Goal: Check status: Check status

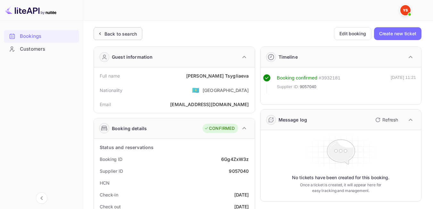
click at [123, 38] on div "Back to search" at bounding box center [118, 33] width 49 height 13
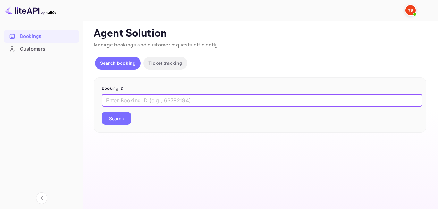
paste input "9330268"
type input "9330268"
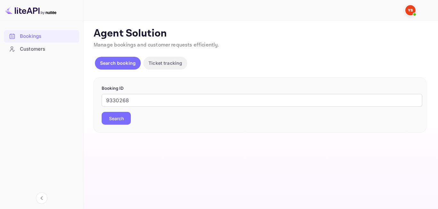
click at [120, 114] on button "Search" at bounding box center [116, 118] width 29 height 13
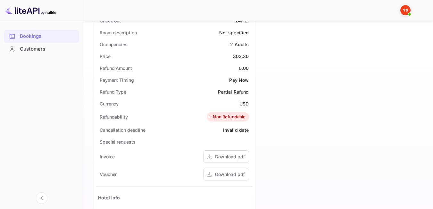
scroll to position [185, 0]
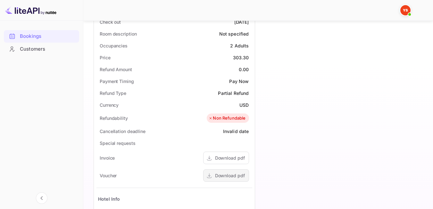
click at [233, 175] on div "Download pdf" at bounding box center [230, 175] width 30 height 7
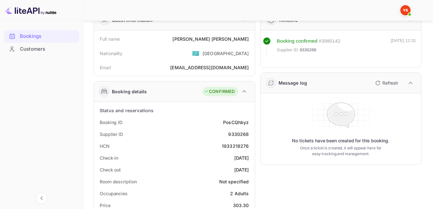
scroll to position [0, 0]
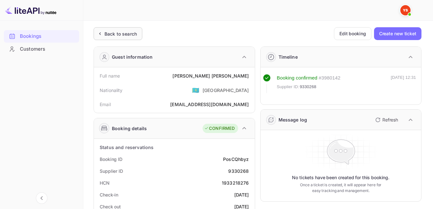
click at [125, 38] on div "Back to search" at bounding box center [118, 33] width 49 height 13
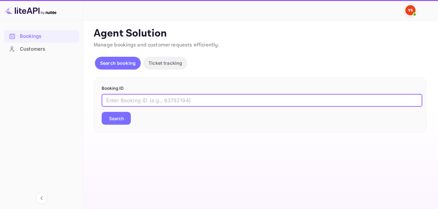
paste input "8902645"
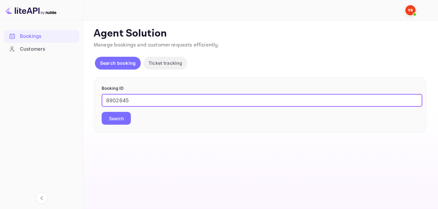
type input "8902645"
click at [117, 116] on button "Search" at bounding box center [116, 118] width 29 height 13
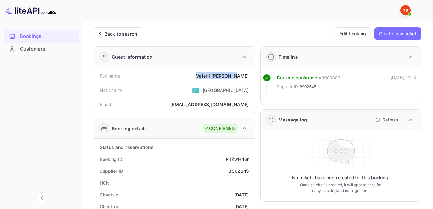
drag, startPoint x: 213, startPoint y: 76, endPoint x: 250, endPoint y: 79, distance: 37.6
click at [250, 79] on div "Full name [PERSON_NAME]" at bounding box center [175, 76] width 156 height 12
click at [191, 99] on div "Email [EMAIL_ADDRESS][DOMAIN_NAME]" at bounding box center [175, 104] width 156 height 12
click at [109, 34] on div "Back to search" at bounding box center [121, 33] width 32 height 7
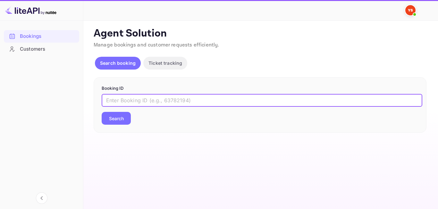
paste input "9349891"
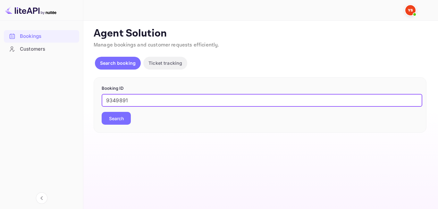
type input "9349891"
click at [123, 120] on button "Search" at bounding box center [116, 118] width 29 height 13
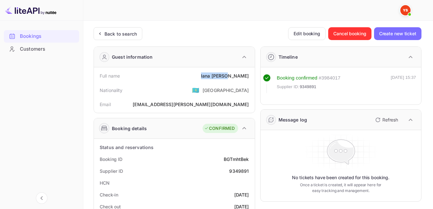
drag, startPoint x: 217, startPoint y: 76, endPoint x: 253, endPoint y: 78, distance: 36.3
click at [253, 78] on div "Full name [PERSON_NAME] Nationality 🇰🇿 [DEMOGRAPHIC_DATA] [PERSON_NAME] [PERSON…" at bounding box center [174, 90] width 161 height 46
click at [209, 82] on div "Nationality 🇰🇿 [DEMOGRAPHIC_DATA]" at bounding box center [175, 90] width 156 height 17
click at [130, 34] on div "Back to search" at bounding box center [121, 33] width 32 height 7
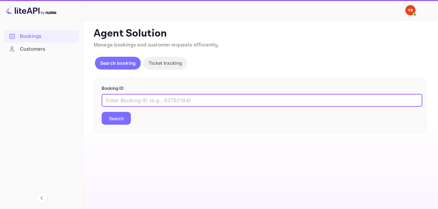
paste input "9292837"
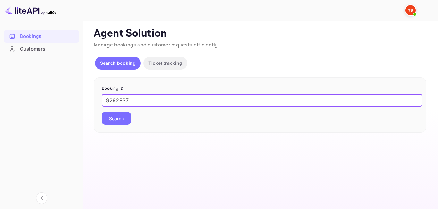
click at [109, 99] on input "9292837" at bounding box center [262, 100] width 321 height 13
type input "9292837"
click at [108, 132] on div "Booking ID 9292837 ​ Search" at bounding box center [260, 105] width 333 height 56
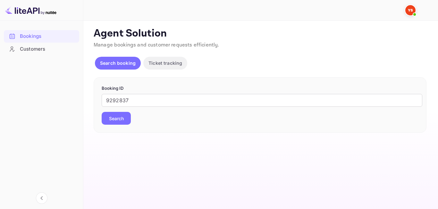
click at [107, 123] on button "Search" at bounding box center [116, 118] width 29 height 13
